Goal: Book appointment/travel/reservation

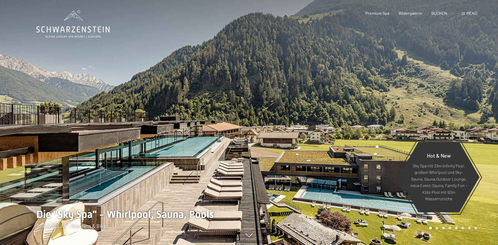
click at [442, 14] on span "BUCHEN" at bounding box center [439, 13] width 16 height 5
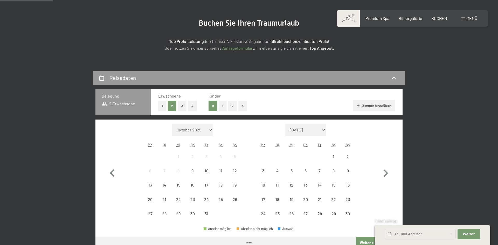
scroll to position [53, 0]
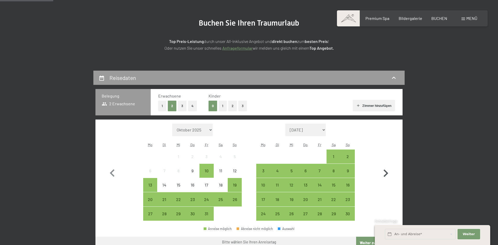
click at [387, 174] on icon "button" at bounding box center [385, 174] width 5 height 8
select select "2025-11-01"
select select "2025-12-01"
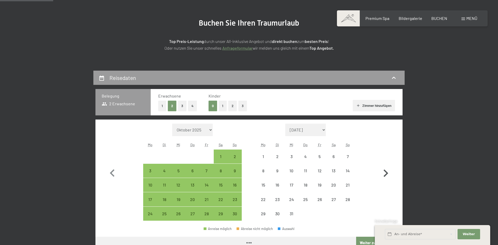
click at [387, 174] on icon "button" at bounding box center [385, 174] width 5 height 8
select select "2025-12-01"
select select "2026-01-01"
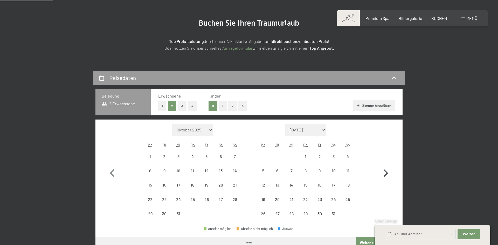
click at [387, 174] on icon "button" at bounding box center [385, 174] width 5 height 8
select select "2026-01-01"
select select "2026-02-01"
click at [387, 174] on icon "button" at bounding box center [385, 174] width 5 height 8
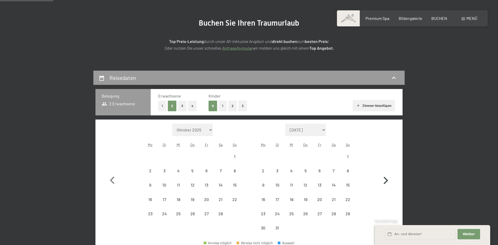
select select "2026-02-01"
select select "2026-03-01"
click at [387, 174] on icon "button" at bounding box center [385, 180] width 15 height 15
select select "2026-03-01"
select select "2026-04-01"
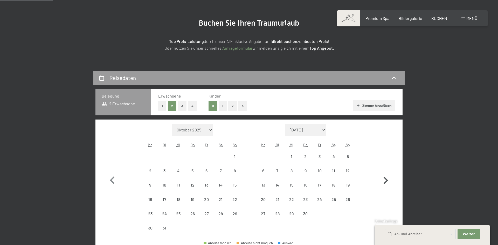
click at [387, 174] on icon "button" at bounding box center [385, 180] width 15 height 15
select select "2026-04-01"
select select "2026-05-01"
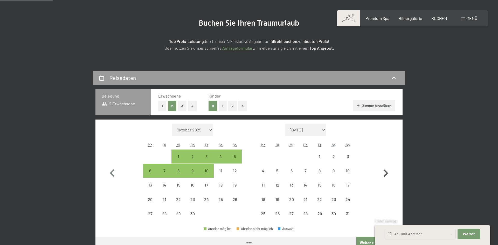
click at [387, 174] on icon "button" at bounding box center [385, 174] width 5 height 8
select select "2026-05-01"
select select "2026-06-01"
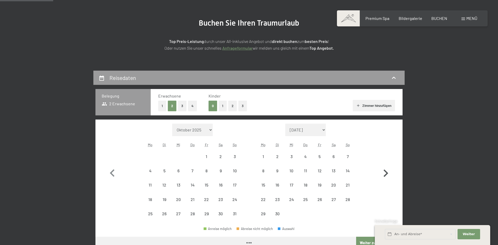
select select "2026-05-01"
select select "2026-06-01"
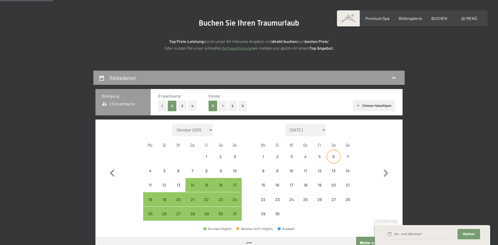
select select "2026-05-01"
select select "2026-06-01"
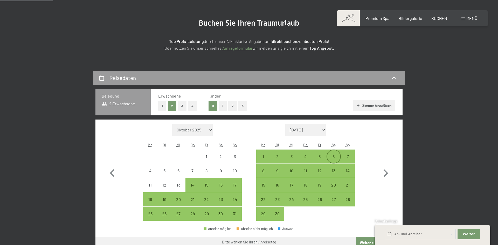
click at [335, 157] on div "6" at bounding box center [333, 161] width 13 height 13
select select "2026-05-01"
select select "2026-06-01"
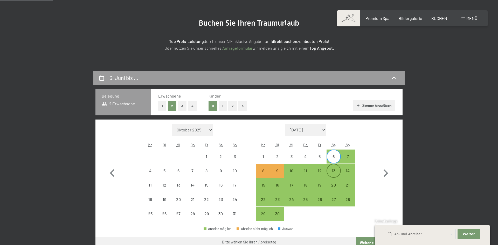
click at [336, 170] on div "13" at bounding box center [333, 175] width 13 height 13
select select "2026-05-01"
select select "2026-06-01"
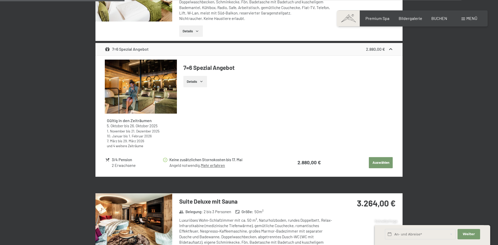
scroll to position [608, 0]
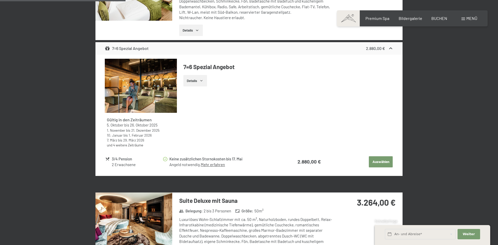
click at [468, 18] on span "Menü" at bounding box center [471, 18] width 11 height 5
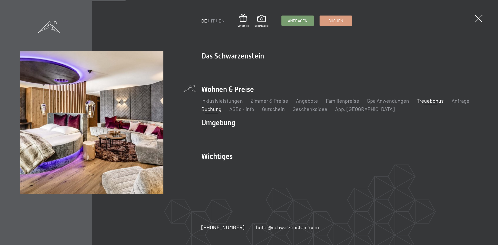
click at [425, 101] on link "Treuebonus" at bounding box center [430, 101] width 27 height 6
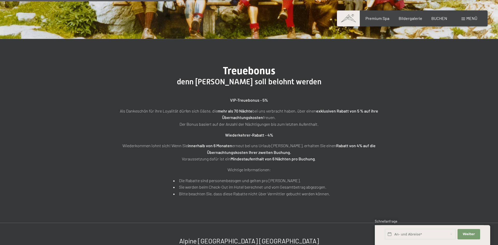
scroll to position [185, 0]
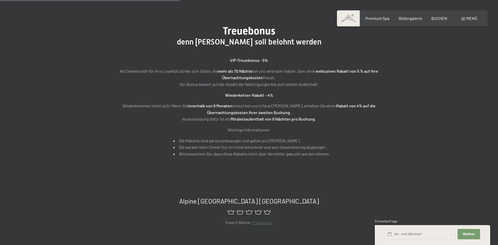
click at [465, 17] on div "Menü" at bounding box center [469, 19] width 16 height 6
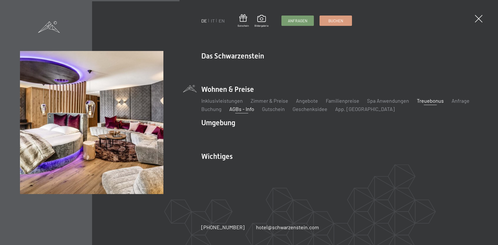
click at [232, 109] on link "AGBs - Info" at bounding box center [241, 109] width 25 height 6
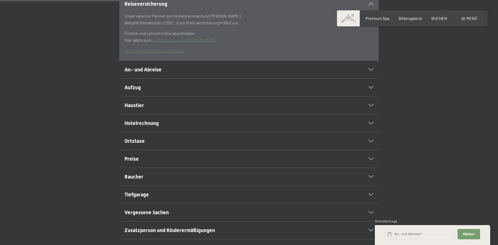
scroll to position [132, 0]
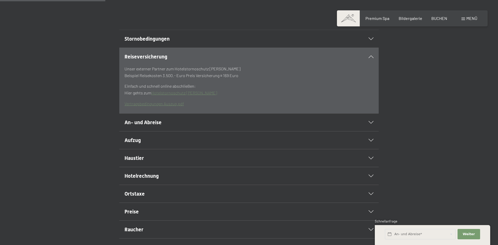
click at [369, 40] on icon at bounding box center [370, 39] width 5 height 3
